Goal: Transaction & Acquisition: Purchase product/service

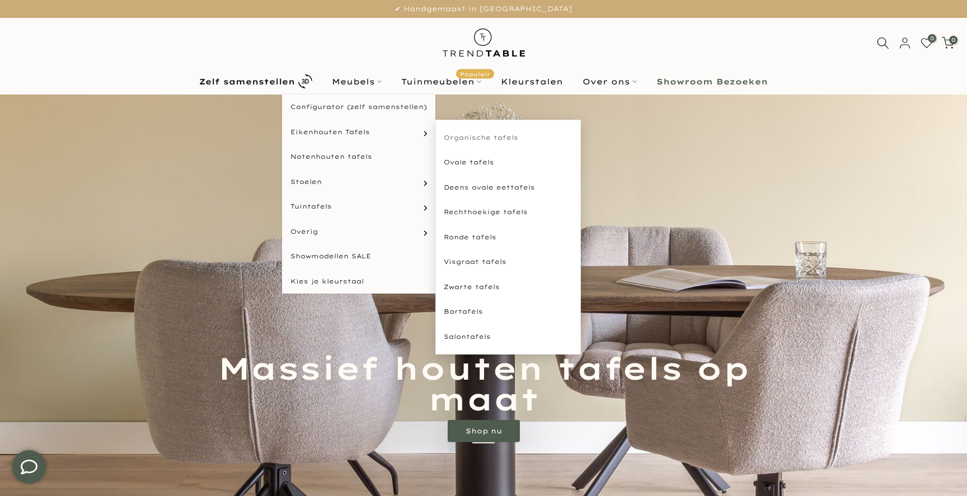
click at [494, 142] on link "Organische tafels" at bounding box center [507, 137] width 145 height 25
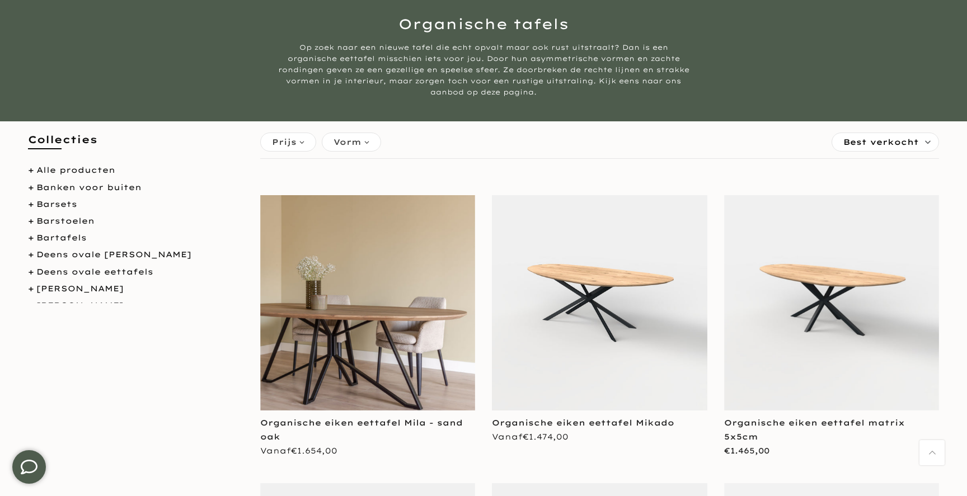
scroll to position [105, 0]
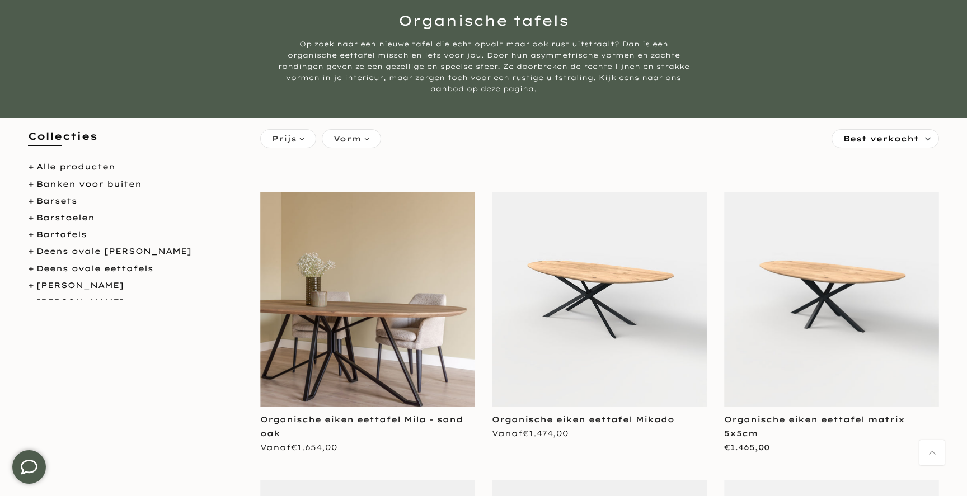
click at [599, 296] on img at bounding box center [599, 299] width 215 height 215
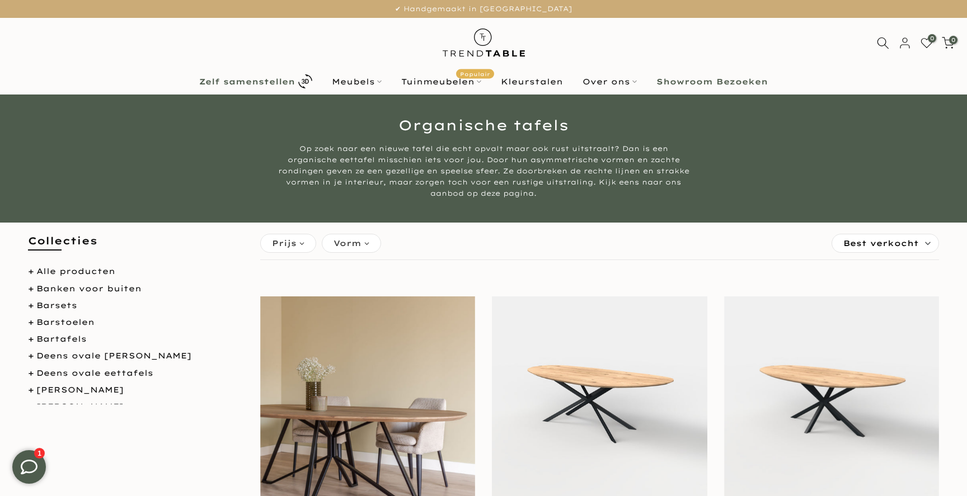
click at [254, 84] on b "Zelf samenstellen" at bounding box center [247, 82] width 96 height 8
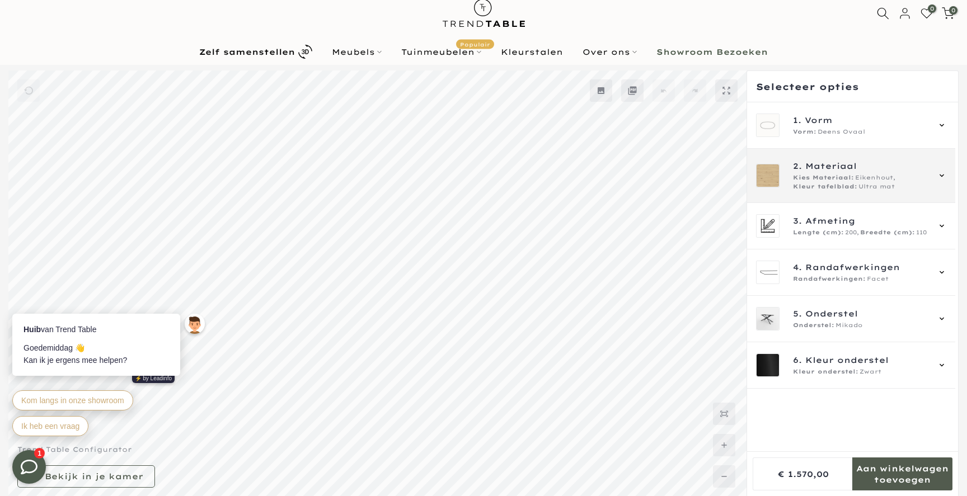
click at [807, 172] on div "2. Materiaal Kies Materiaal: Eikenhout, Kleur tafelblad: Ultra mat" at bounding box center [860, 175] width 135 height 31
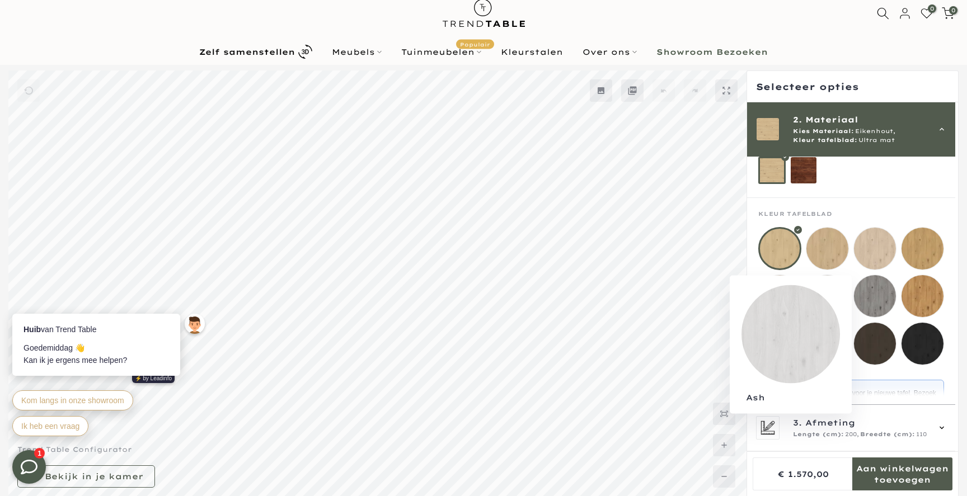
scroll to position [76, 0]
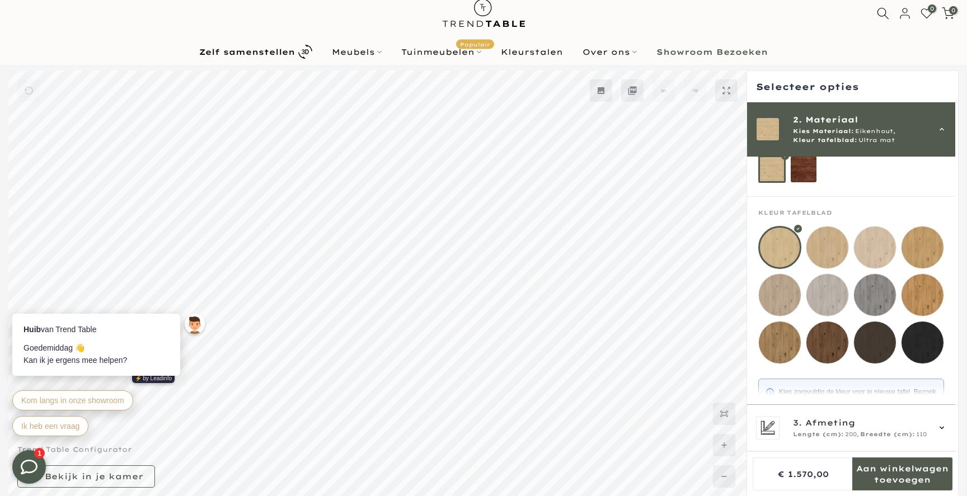
click at [952, 375] on mmq-components-mapper at bounding box center [851, 416] width 208 height 96
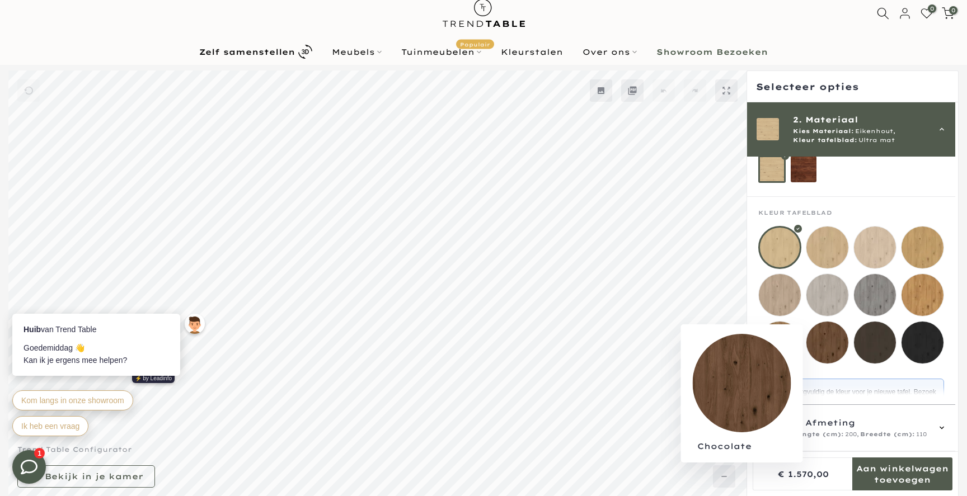
click at [827, 351] on mmq-loader at bounding box center [827, 343] width 42 height 42
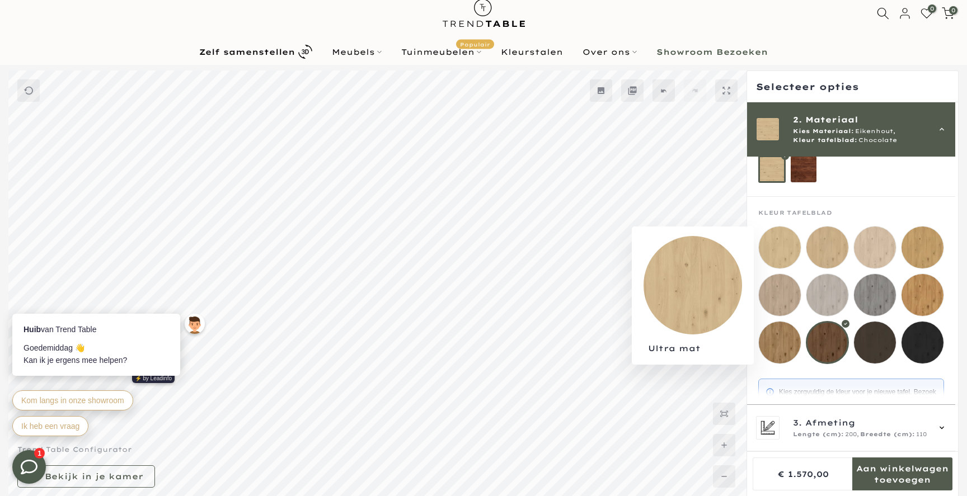
click at [772, 246] on mmq-loader at bounding box center [780, 248] width 42 height 42
